Goal: Complete application form

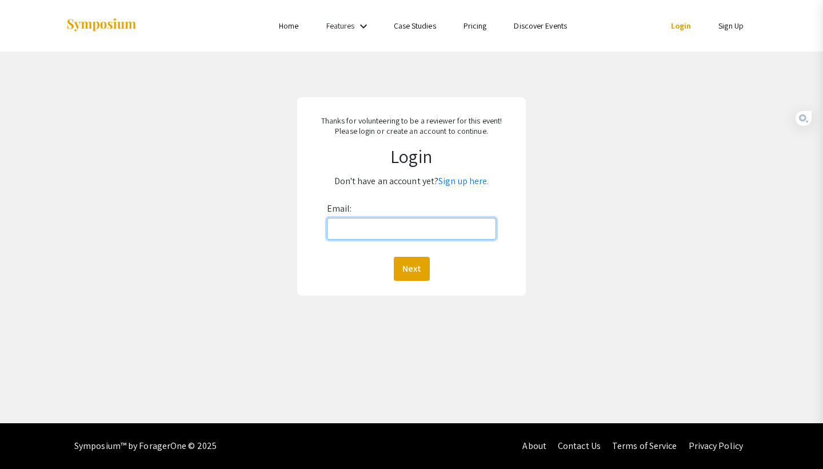
type input "ap00093@mix.wvu.edu"
click at [411, 268] on button "Next" at bounding box center [412, 269] width 36 height 24
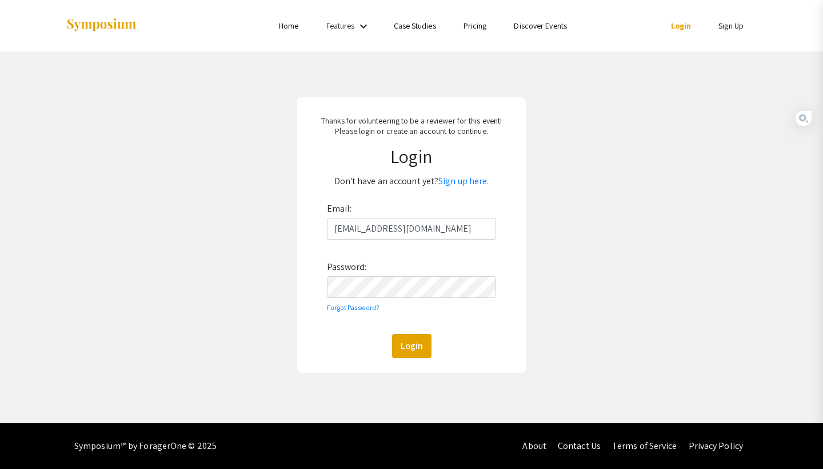
click at [411, 345] on button "Login" at bounding box center [411, 346] width 39 height 24
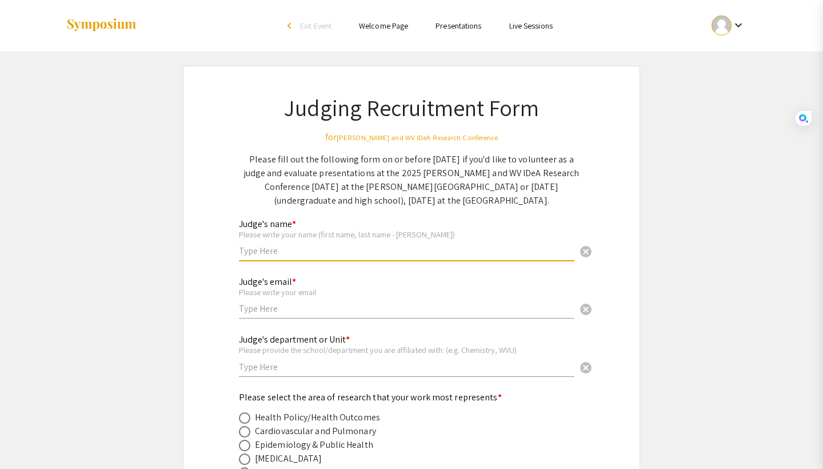
click at [333, 254] on input "text" at bounding box center [406, 251] width 335 height 12
type input "Artjola Puja"
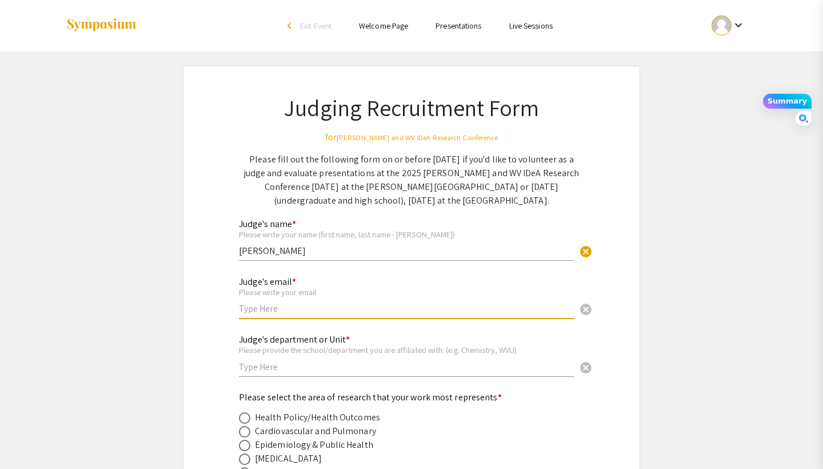
click at [309, 313] on input "text" at bounding box center [406, 308] width 335 height 12
type input "[EMAIL_ADDRESS][DOMAIN_NAME]"
click at [373, 282] on div "Judge's email * Please write your email ap00093@mix.wvu.edu cancel" at bounding box center [406, 291] width 335 height 53
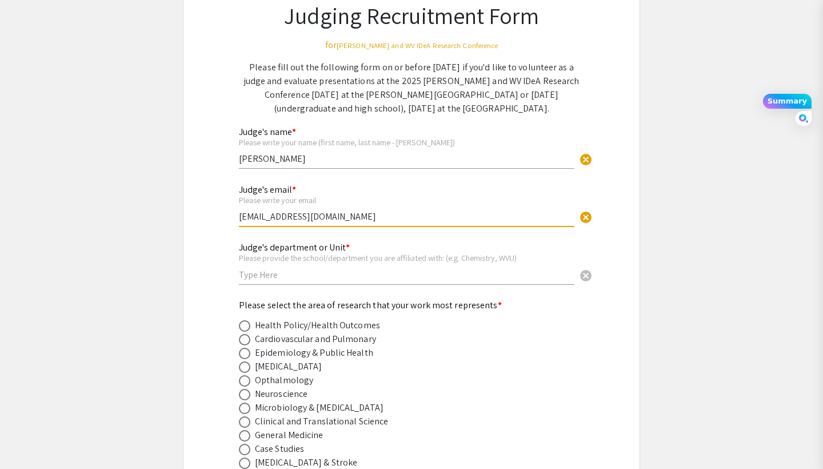
click at [345, 274] on input "text" at bounding box center [406, 275] width 335 height 12
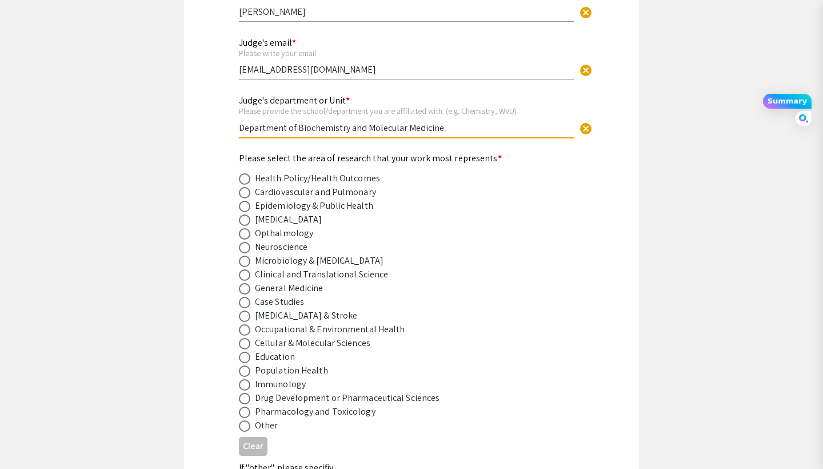
scroll to position [240, 0]
type input "Department of Biochemistry and Molecular Medicine"
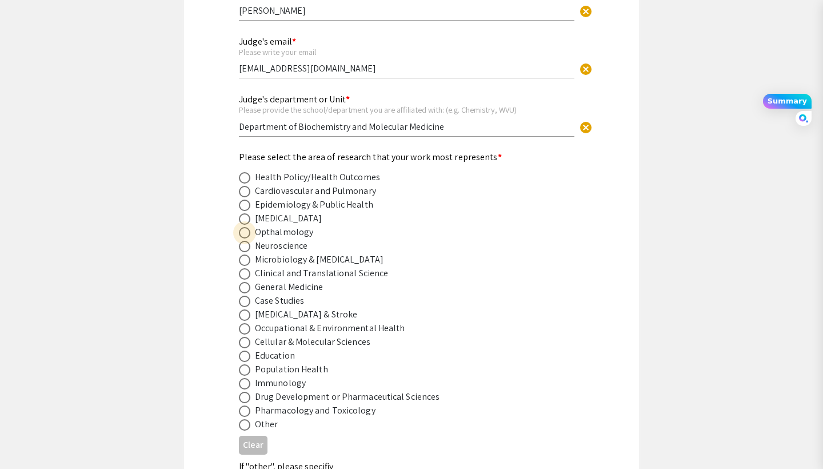
click at [246, 236] on span at bounding box center [244, 232] width 11 height 11
click at [246, 236] on input "radio" at bounding box center [244, 232] width 11 height 11
radio input "true"
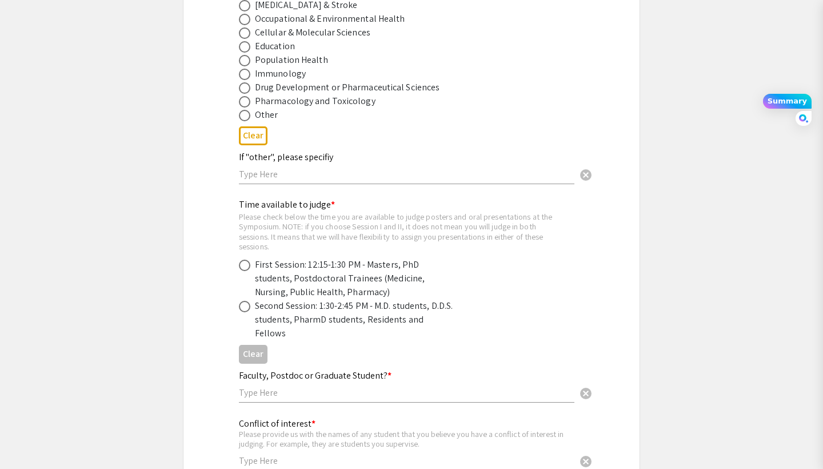
scroll to position [550, 0]
click at [242, 301] on span at bounding box center [244, 305] width 11 height 11
click at [242, 301] on input "radio" at bounding box center [244, 305] width 11 height 11
radio input "true"
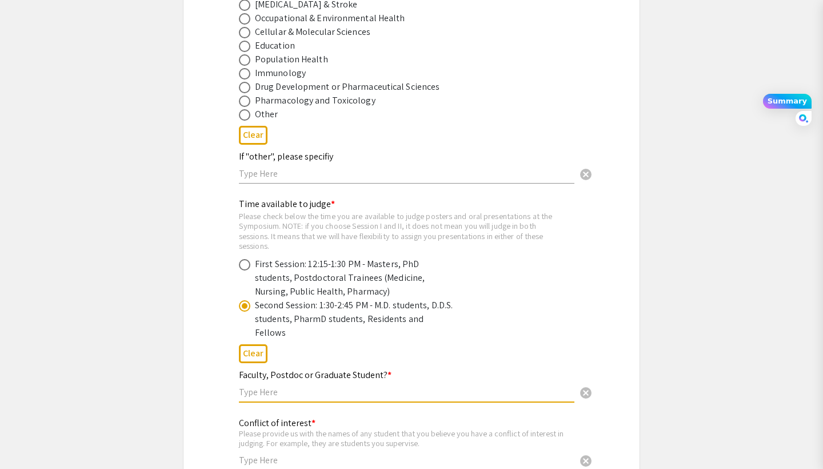
click at [289, 386] on input "text" at bounding box center [406, 392] width 335 height 12
type input "Graduate Student"
click at [218, 389] on div "Judging Recruitment Form for Van Liere and WV IDeA Research Conference Please f…" at bounding box center [411, 52] width 400 height 1071
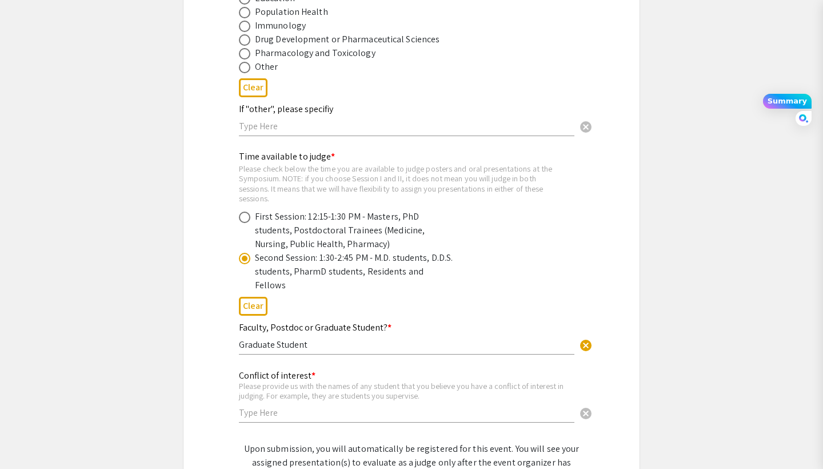
scroll to position [635, 0]
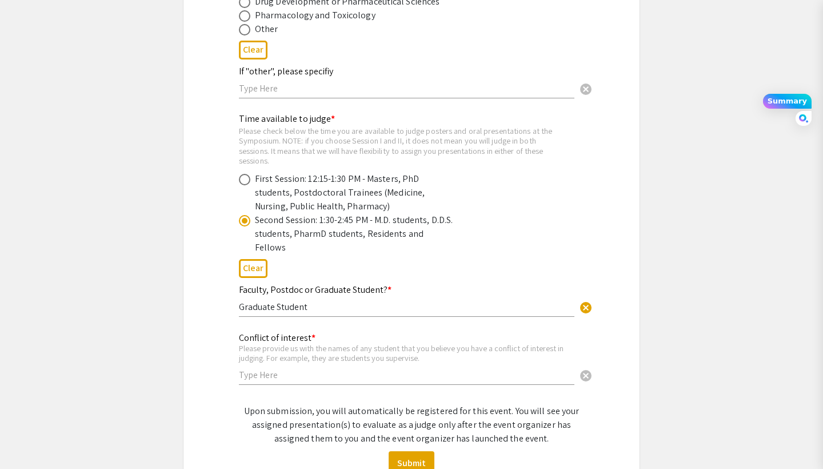
click at [258, 369] on input "text" at bounding box center [406, 375] width 335 height 12
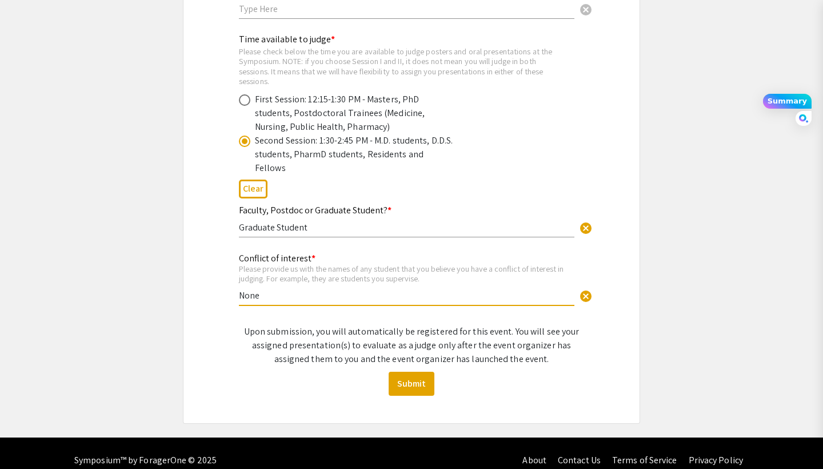
scroll to position [714, 0]
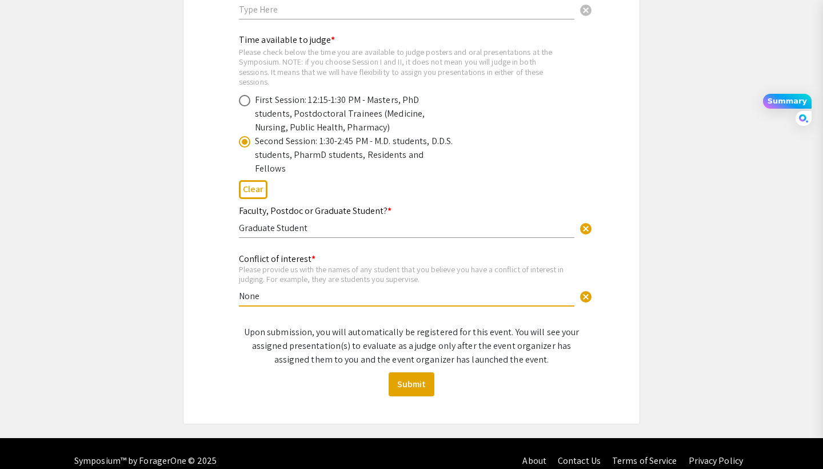
type input "None"
click at [248, 103] on span at bounding box center [244, 100] width 11 height 11
click at [248, 103] on input "radio" at bounding box center [244, 100] width 11 height 11
radio input "true"
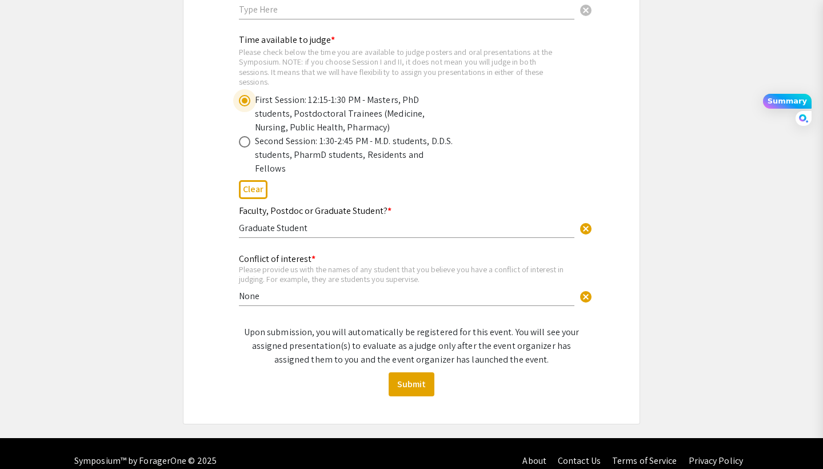
click at [247, 142] on span at bounding box center [244, 141] width 11 height 11
click at [247, 142] on input "radio" at bounding box center [244, 141] width 11 height 11
radio input "true"
click at [410, 372] on button "Submit" at bounding box center [412, 384] width 46 height 24
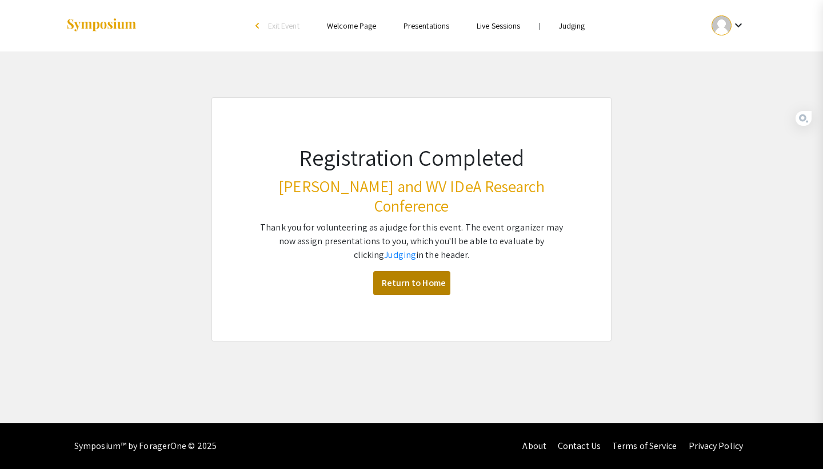
click at [426, 271] on link "Return to Home" at bounding box center [411, 283] width 77 height 24
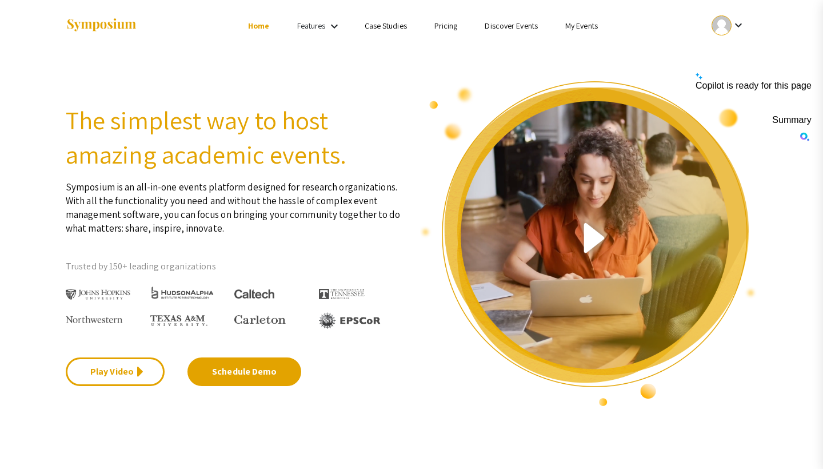
click at [587, 29] on link "My Events" at bounding box center [581, 26] width 33 height 10
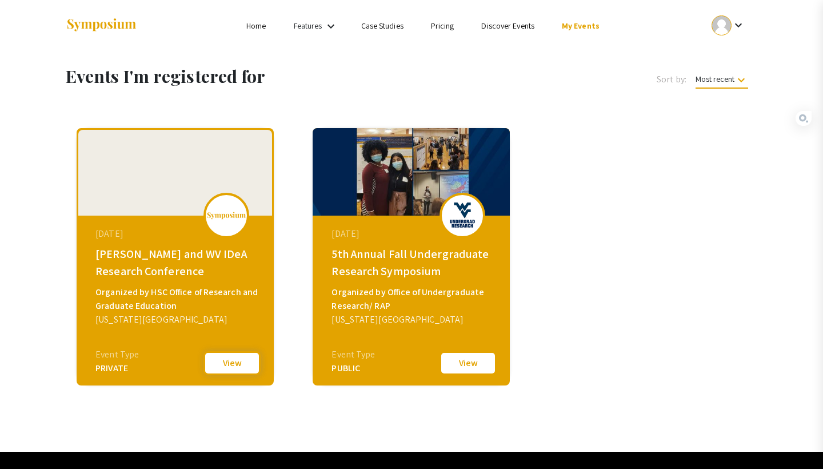
click at [235, 365] on button "View" at bounding box center [231, 363] width 57 height 24
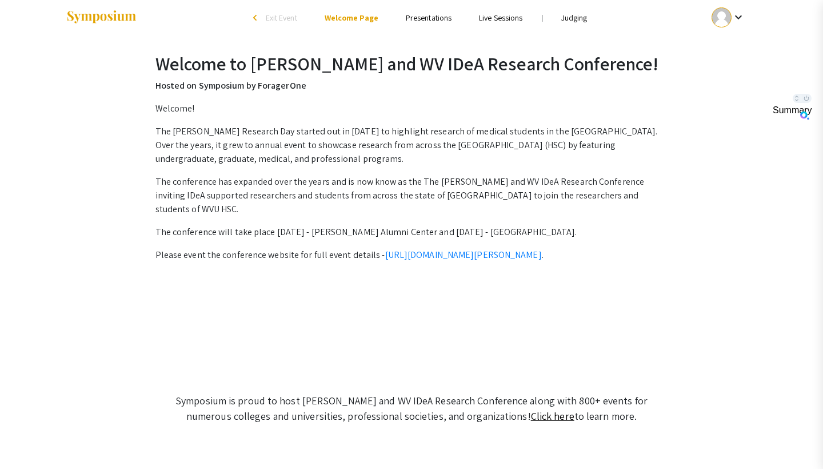
scroll to position [8, 0]
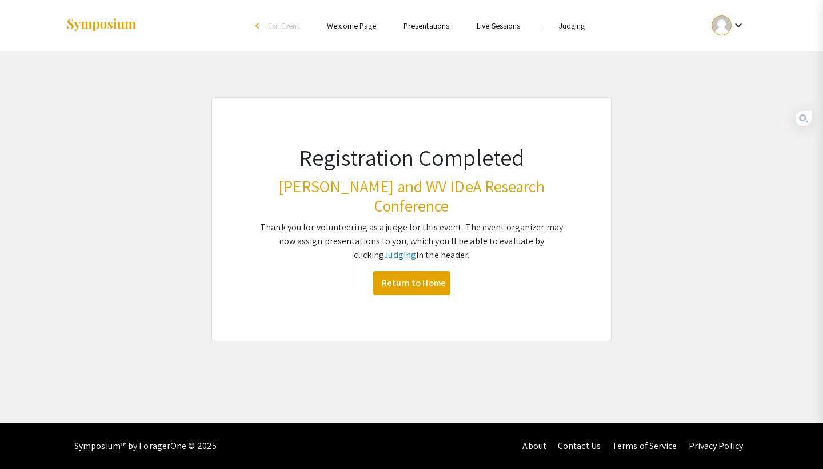
click at [577, 27] on link "Judging" at bounding box center [572, 26] width 26 height 10
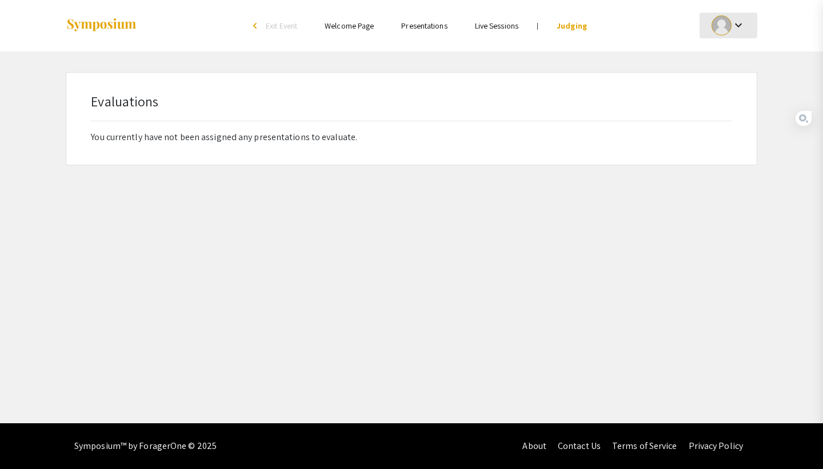
click at [725, 31] on div at bounding box center [721, 25] width 20 height 20
click at [720, 59] on button "My Account" at bounding box center [734, 56] width 70 height 27
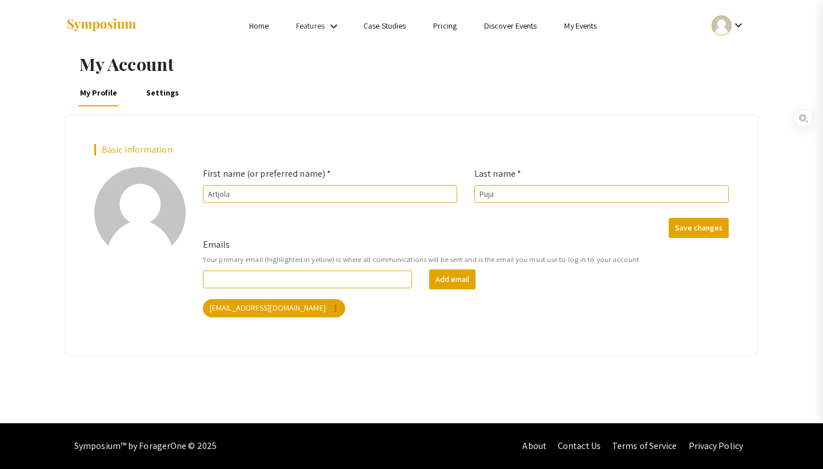
click at [731, 6] on ul "keyboard_arrow_down" at bounding box center [643, 25] width 228 height 51
click at [729, 21] on div at bounding box center [721, 25] width 20 height 20
click at [724, 82] on button "My Submissions" at bounding box center [734, 83] width 70 height 27
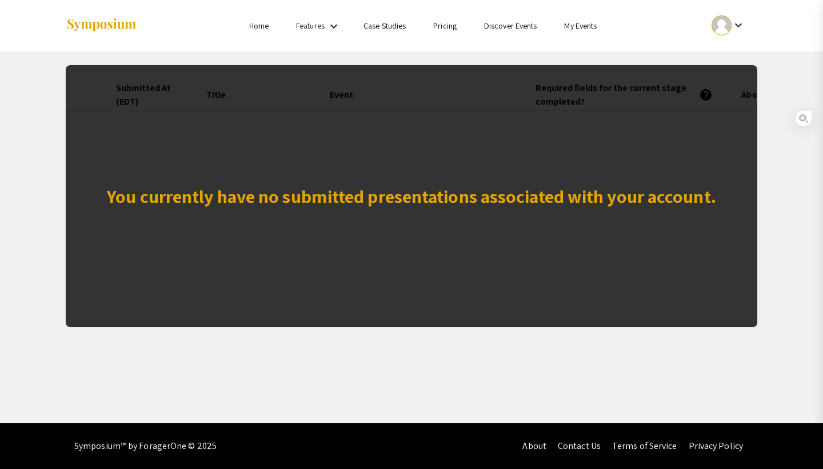
click at [322, 27] on link "Features" at bounding box center [310, 26] width 29 height 10
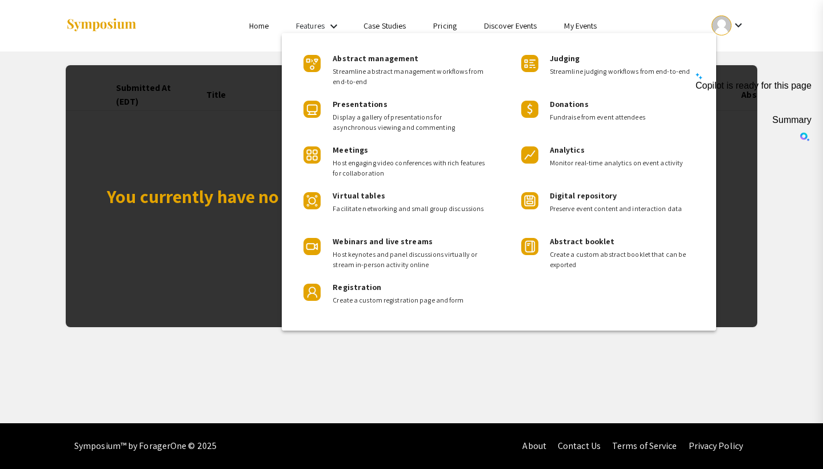
click at [580, 34] on div "Abstract management Streamline abstract management workflows from end-to-end Pr…" at bounding box center [499, 181] width 434 height 297
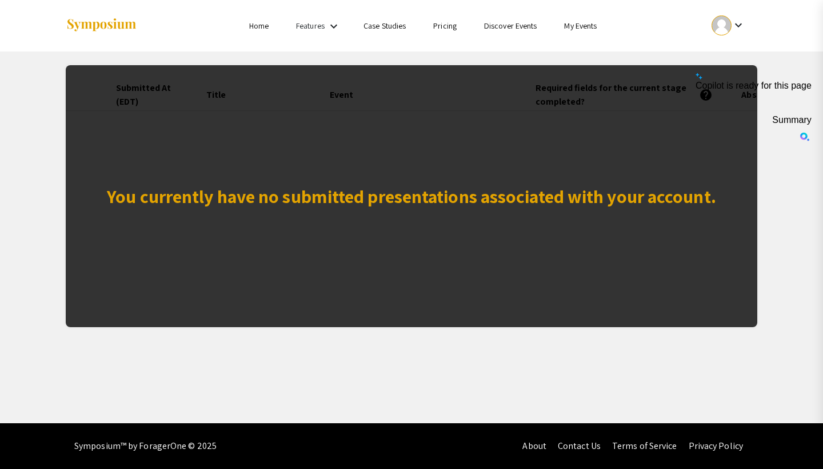
click at [574, 26] on link "My Events" at bounding box center [580, 26] width 33 height 10
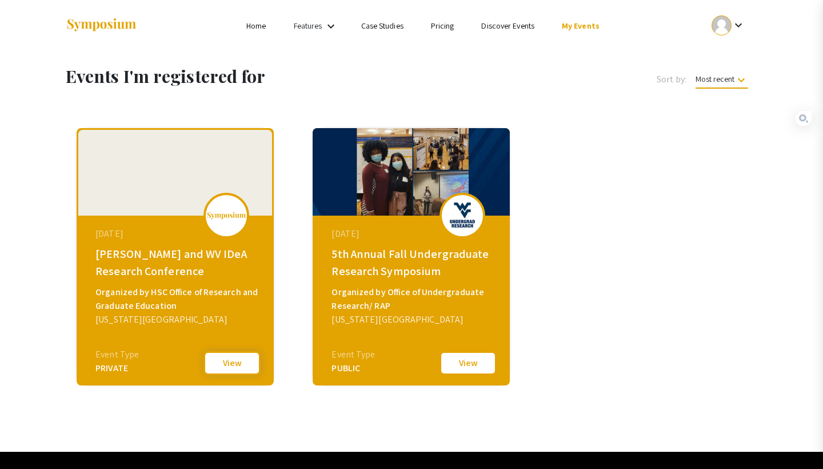
click at [219, 355] on button "View" at bounding box center [231, 363] width 57 height 24
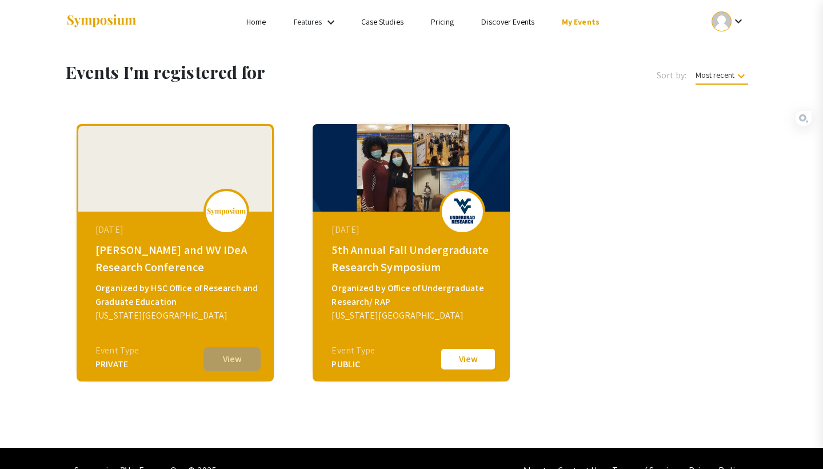
scroll to position [6, 0]
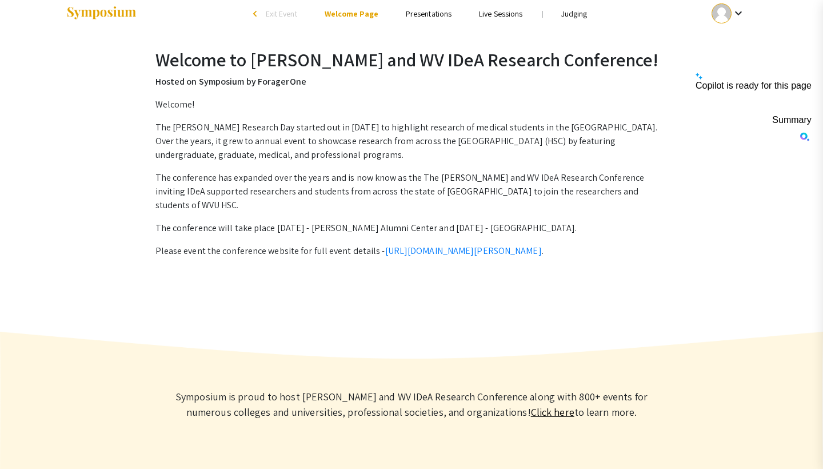
scroll to position [13, 0]
click at [407, 244] on link "[URL][DOMAIN_NAME][PERSON_NAME]" at bounding box center [463, 250] width 157 height 12
